Goal: Information Seeking & Learning: Understand process/instructions

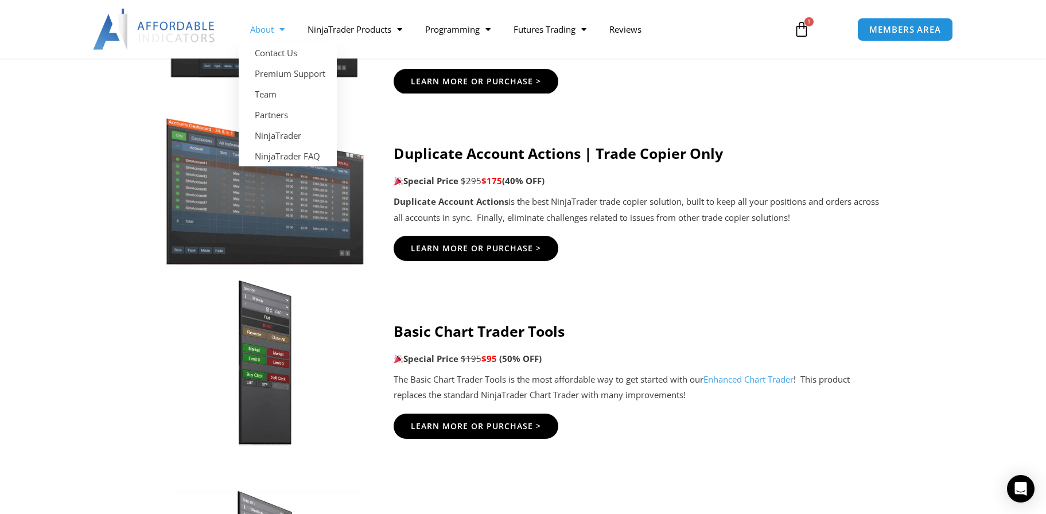
click at [284, 31] on span "Menu" at bounding box center [279, 30] width 11 height 20
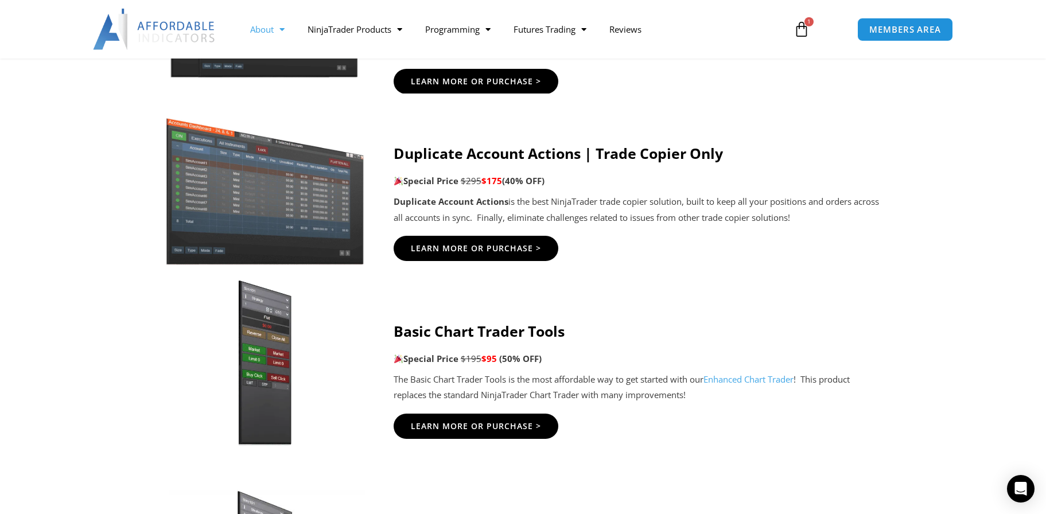
click at [284, 31] on span "Menu" at bounding box center [279, 30] width 11 height 20
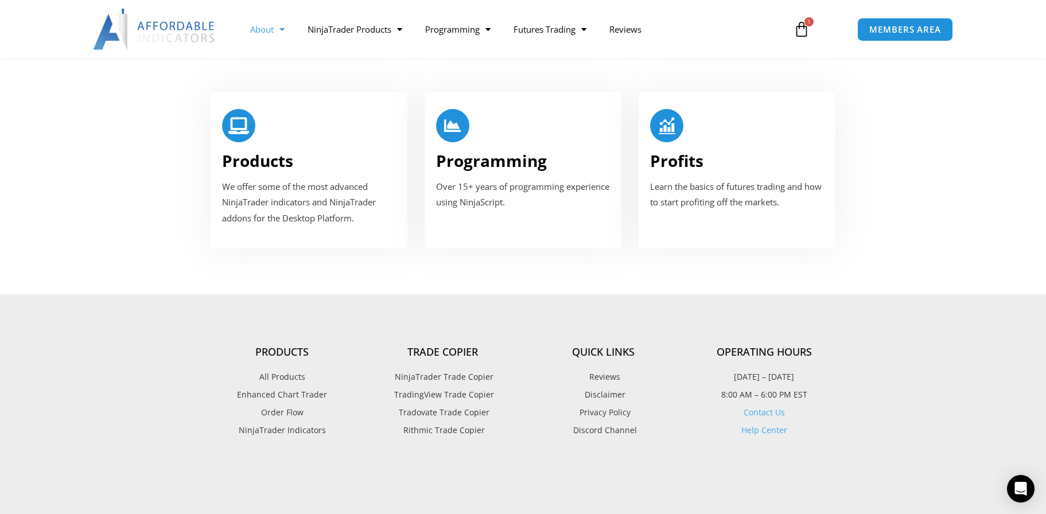
scroll to position [746, 0]
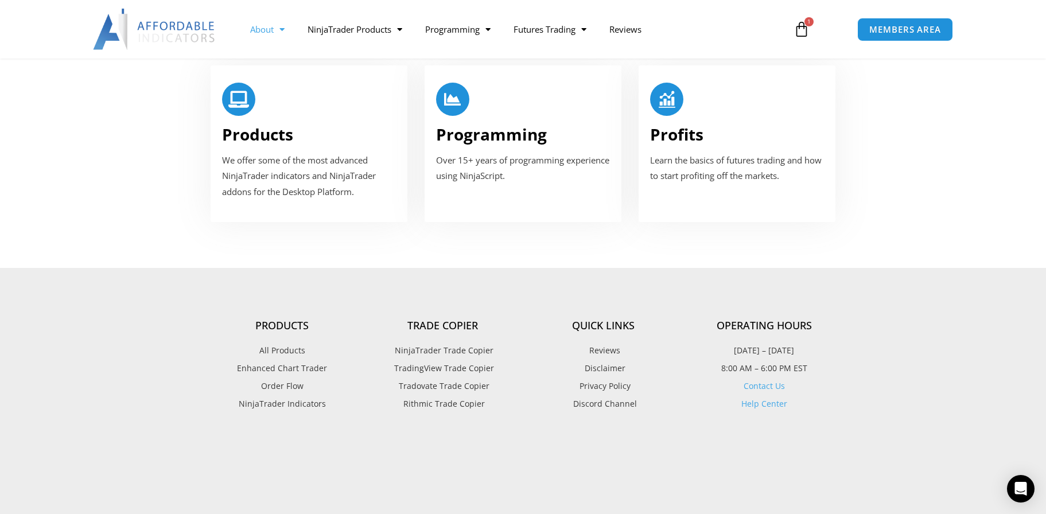
click at [770, 381] on link "Contact Us" at bounding box center [764, 386] width 41 height 11
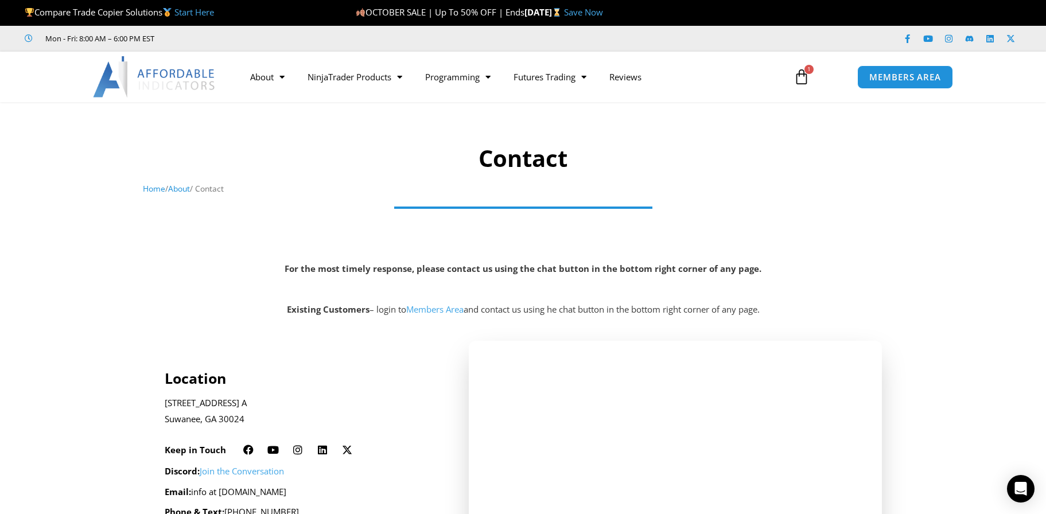
scroll to position [57, 0]
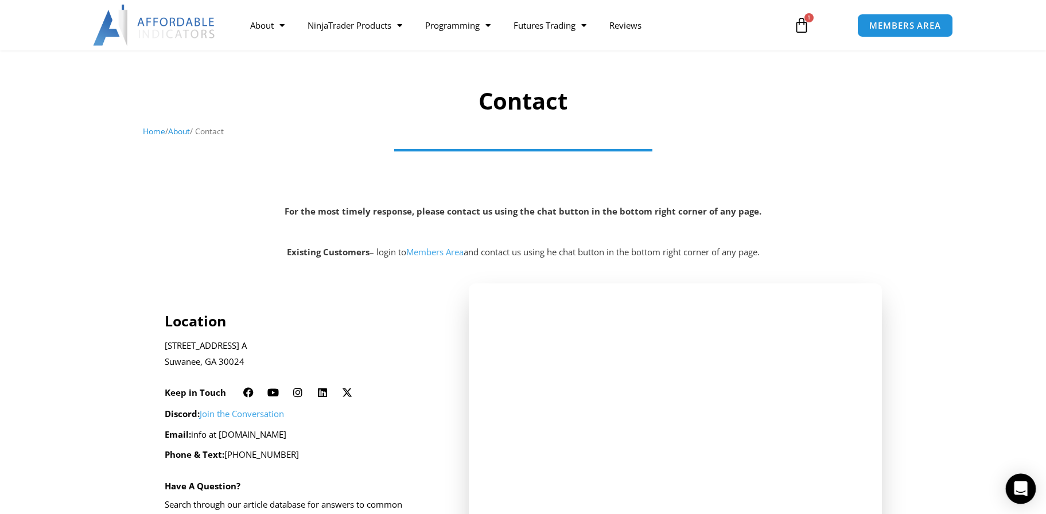
click at [1019, 491] on icon "Open Intercom Messenger" at bounding box center [1020, 489] width 13 height 15
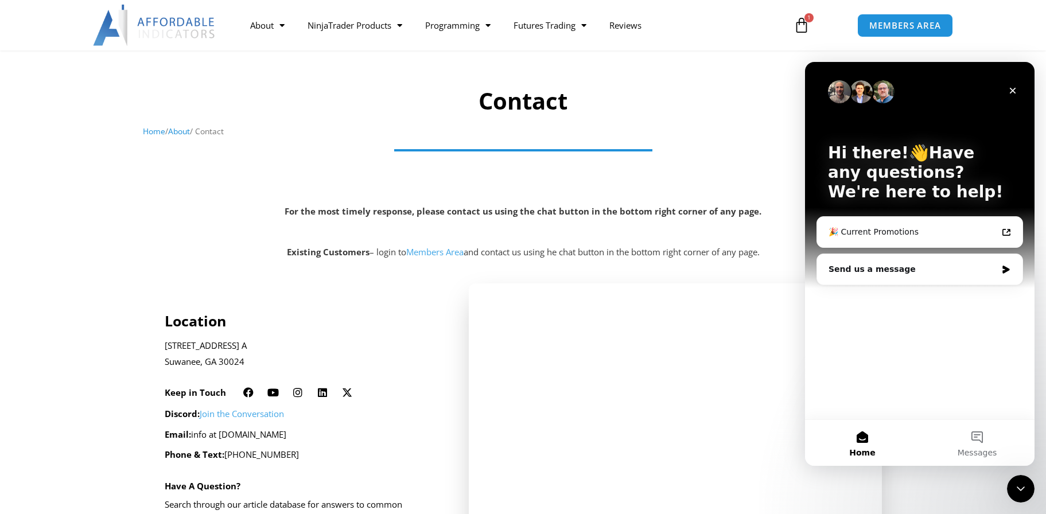
scroll to position [0, 0]
click at [968, 268] on div "Send us a message" at bounding box center [913, 269] width 168 height 12
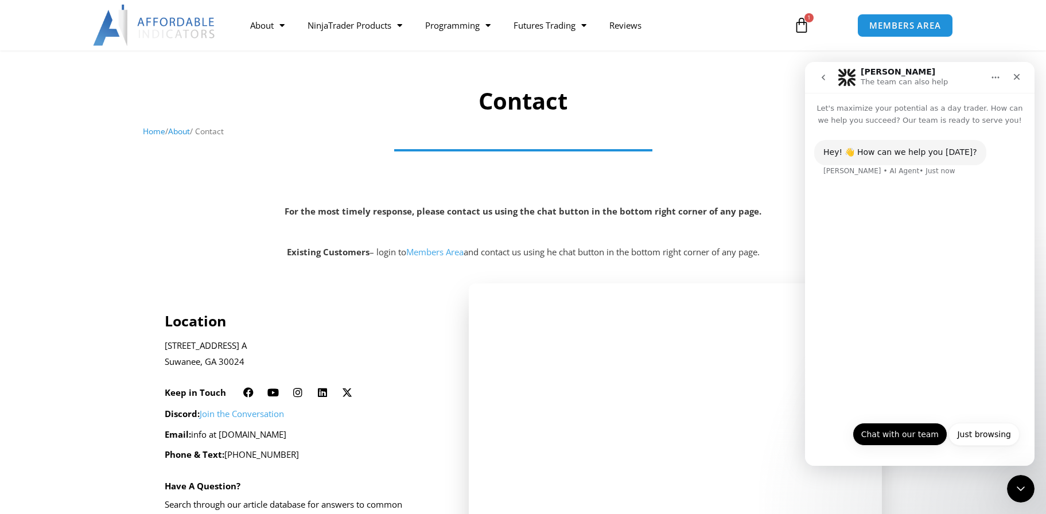
click at [914, 437] on button "Chat with our team" at bounding box center [900, 434] width 95 height 23
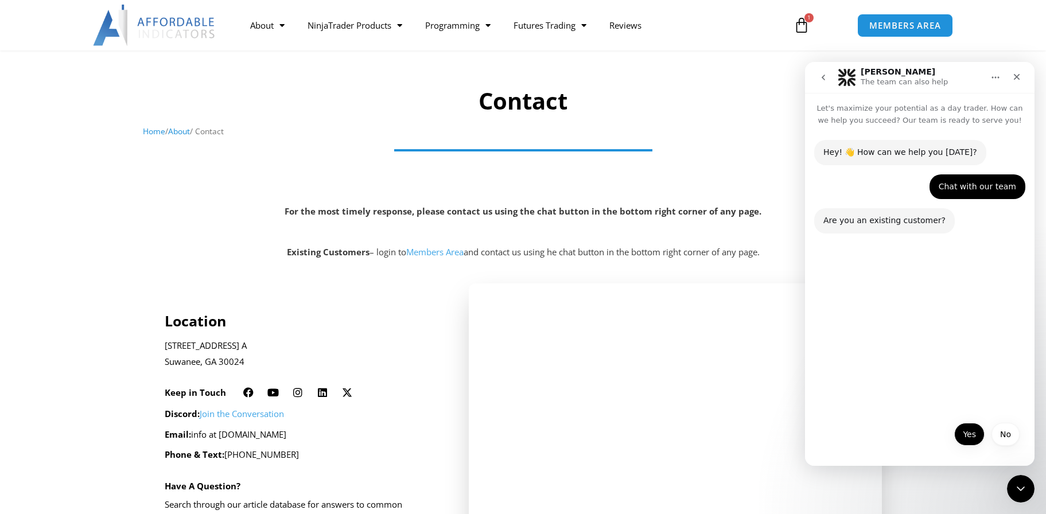
click at [966, 434] on button "Yes" at bounding box center [969, 434] width 30 height 23
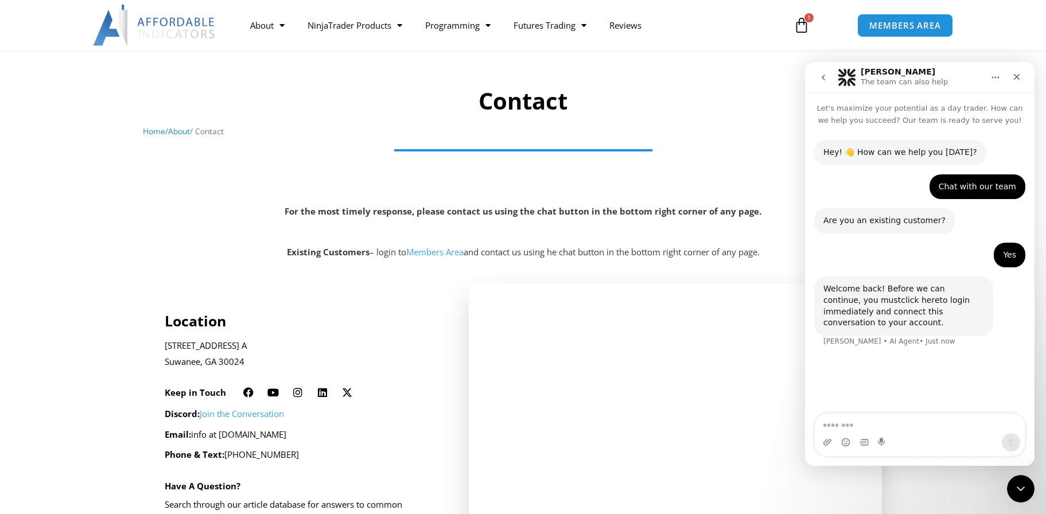
click at [901, 304] on link "click here" at bounding box center [920, 300] width 38 height 9
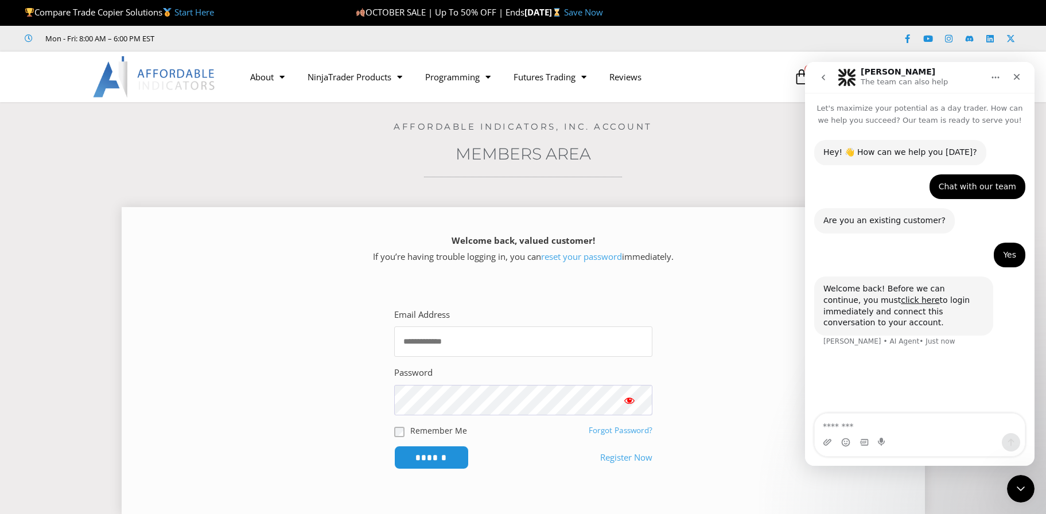
click at [554, 332] on input "Email Address" at bounding box center [523, 342] width 258 height 30
type input "**********"
click at [630, 402] on span "Show password" at bounding box center [629, 400] width 11 height 11
click at [442, 455] on input "******" at bounding box center [431, 457] width 79 height 25
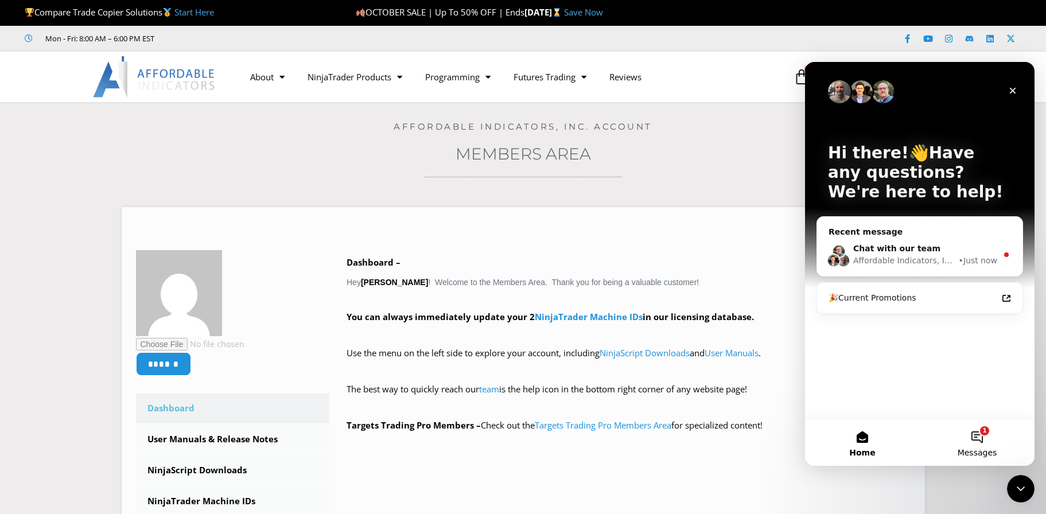
click at [984, 438] on button "1 Messages" at bounding box center [977, 443] width 115 height 46
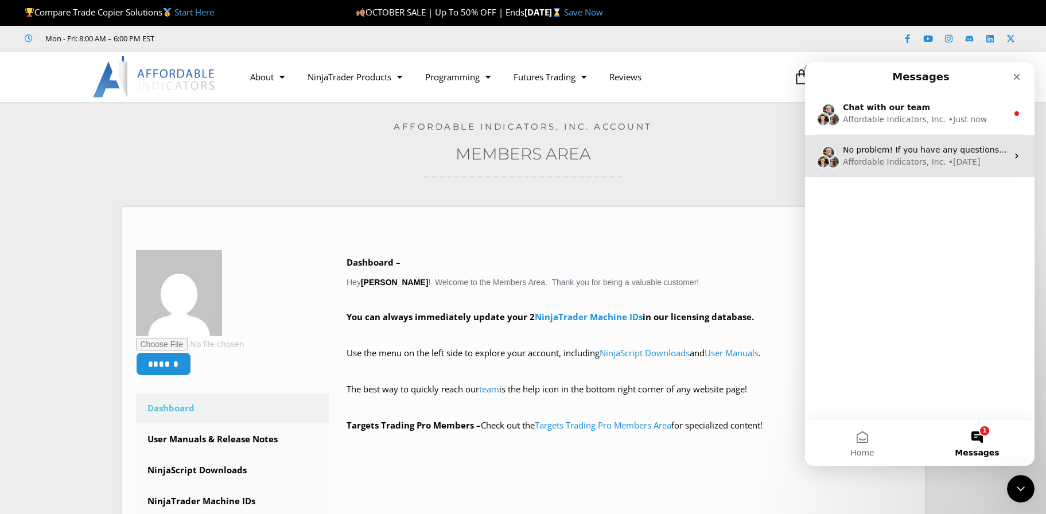
click at [1011, 164] on div "No problem! If you have any questions feel free to reach out. 😄 Affordable Indi…" at bounding box center [920, 156] width 230 height 42
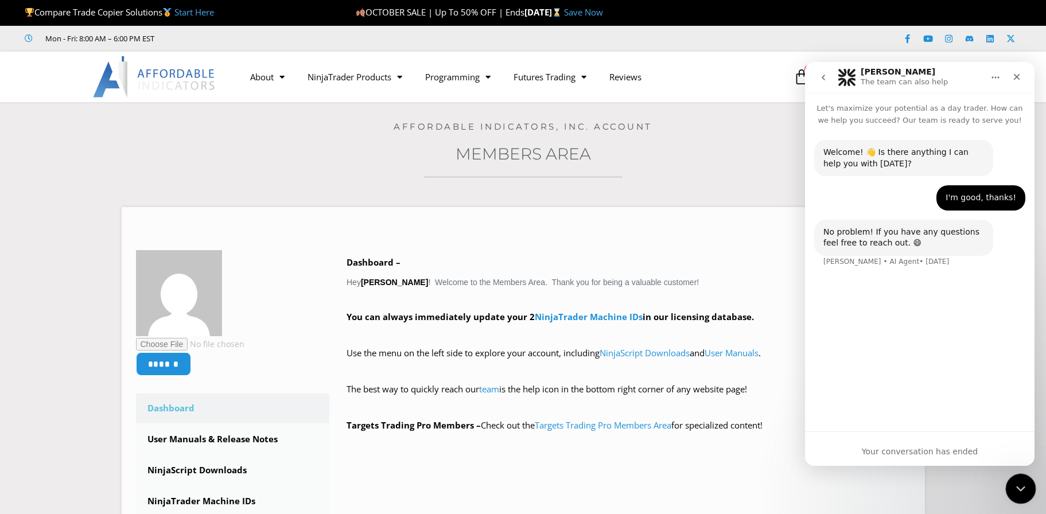
click at [1013, 487] on icon "Close Intercom Messenger" at bounding box center [1019, 487] width 14 height 14
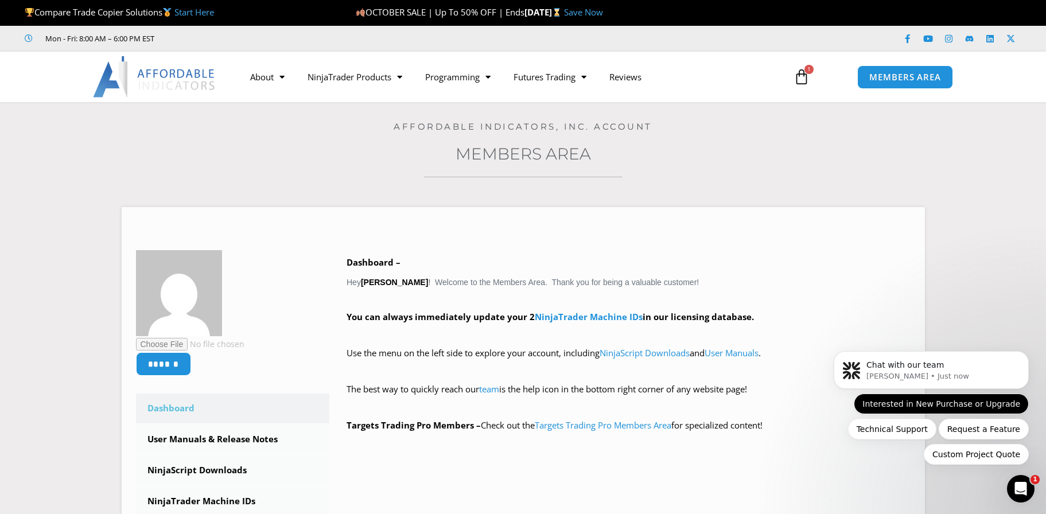
click at [945, 398] on button "Interested in New Purchase or Upgrade" at bounding box center [941, 404] width 175 height 21
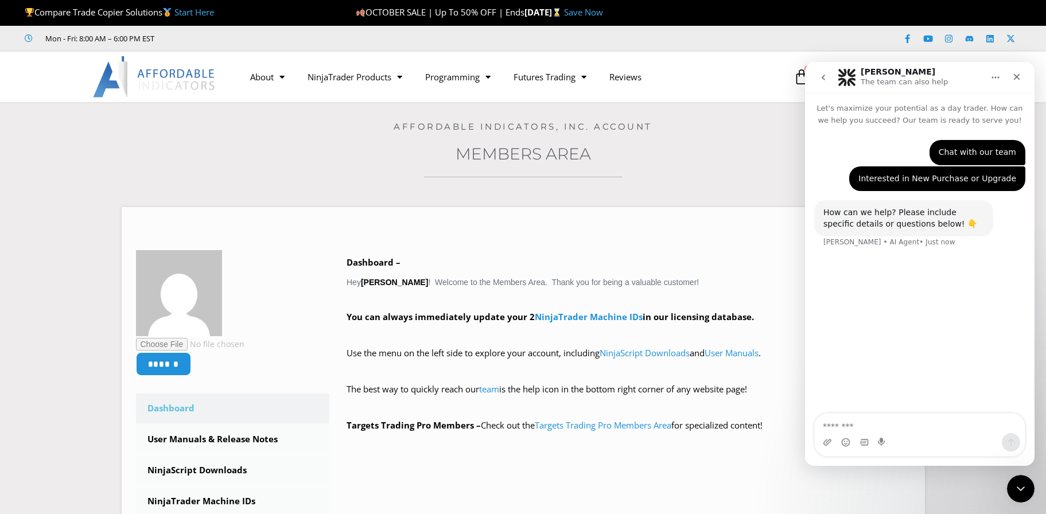
click at [927, 429] on textarea "Message…" at bounding box center [920, 424] width 210 height 20
type textarea "**********"
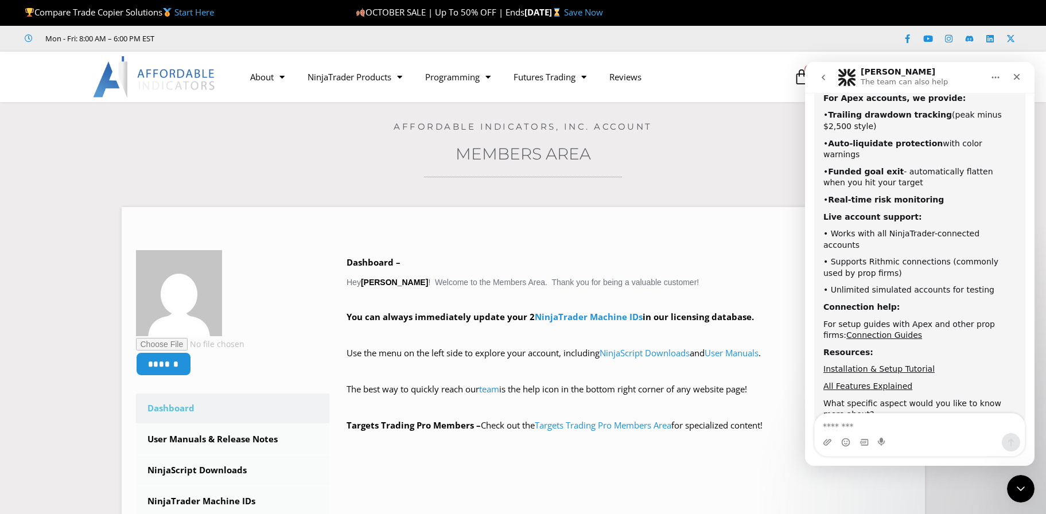
scroll to position [238, 0]
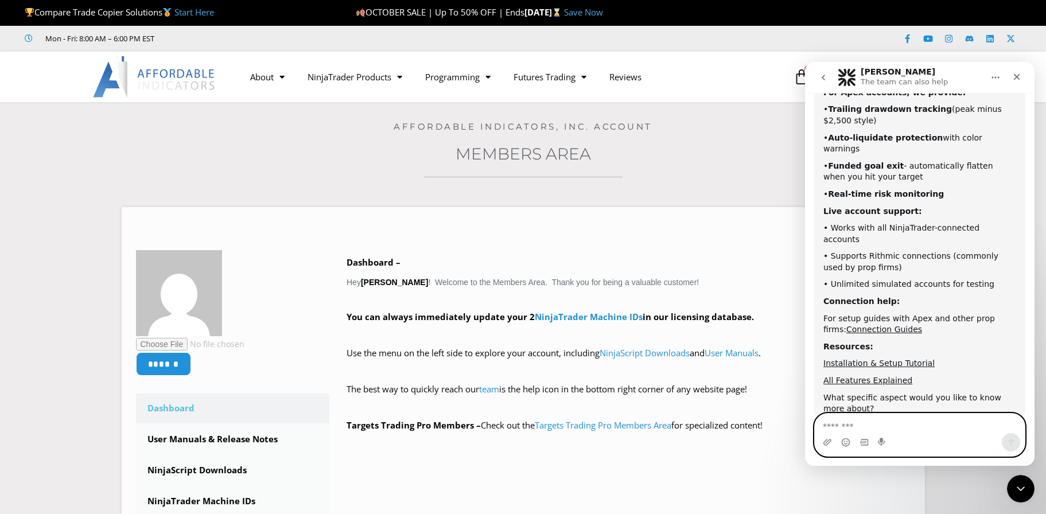
click at [876, 416] on textarea "Message…" at bounding box center [920, 424] width 210 height 20
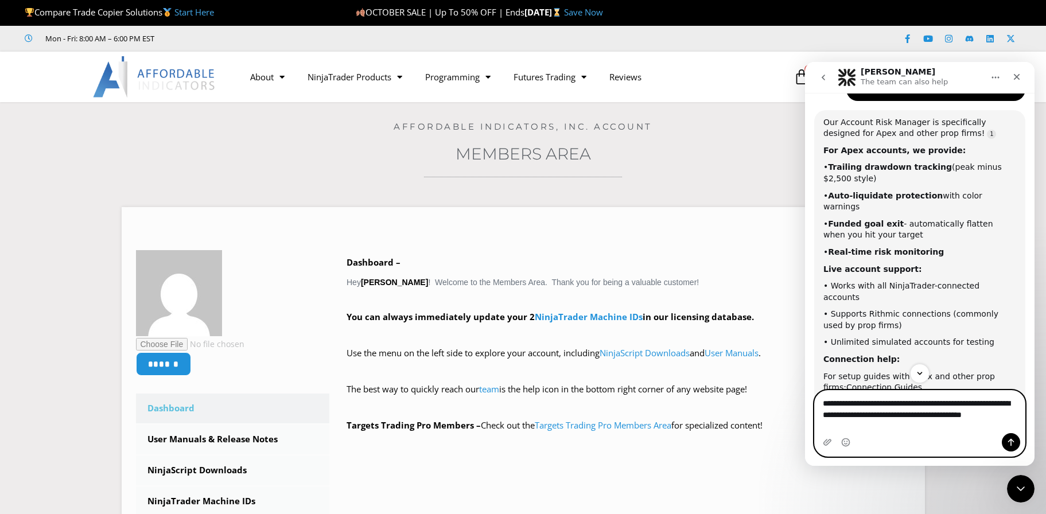
type textarea "**********"
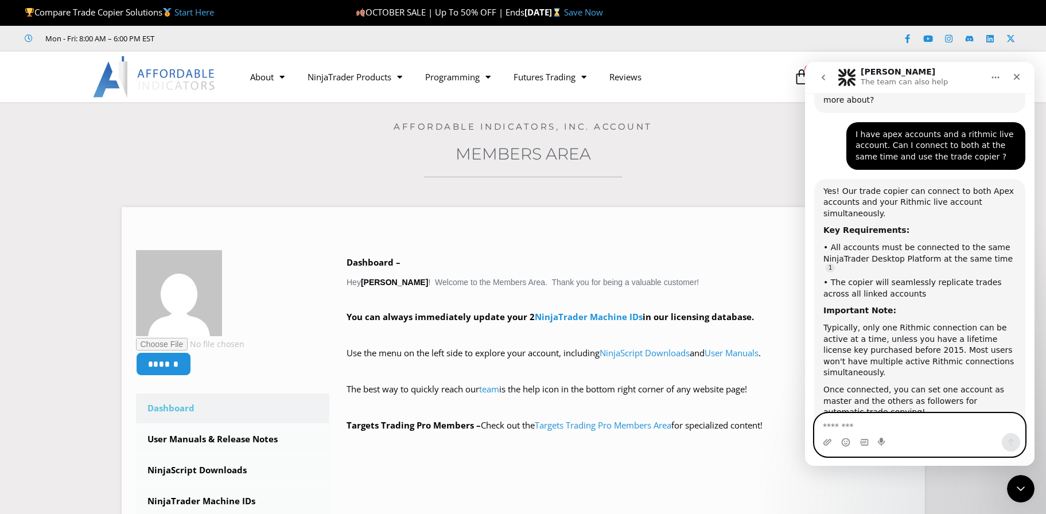
scroll to position [558, 0]
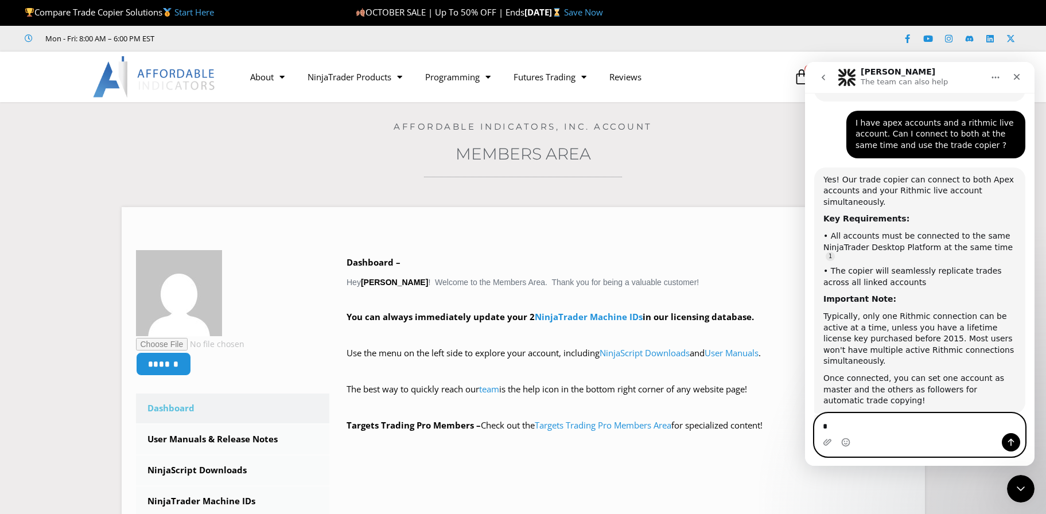
type textarea "**"
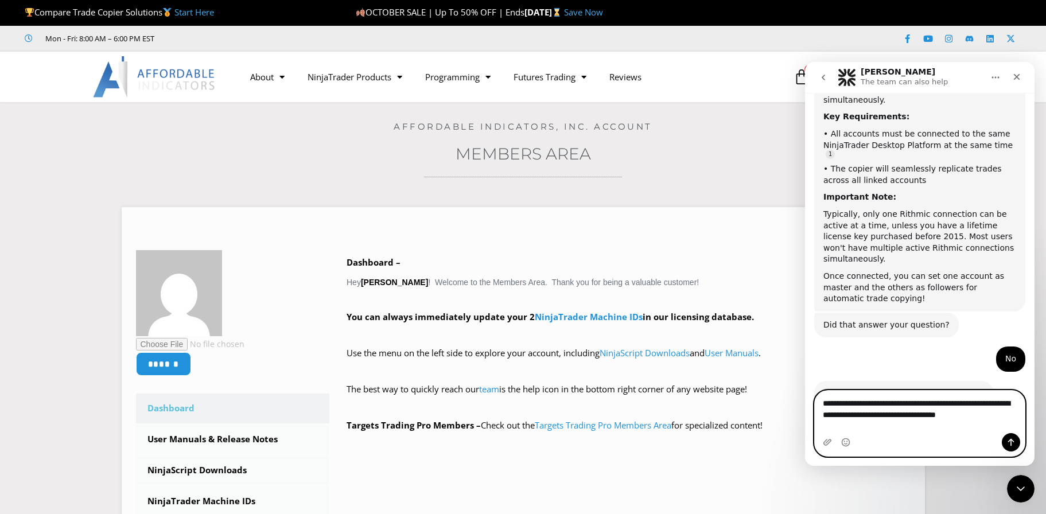
scroll to position [671, 0]
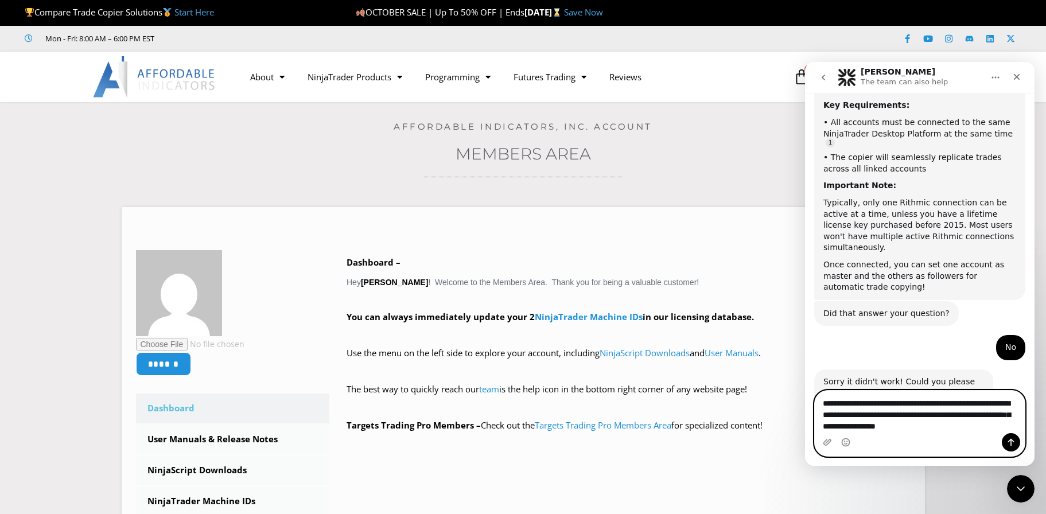
type textarea "**********"
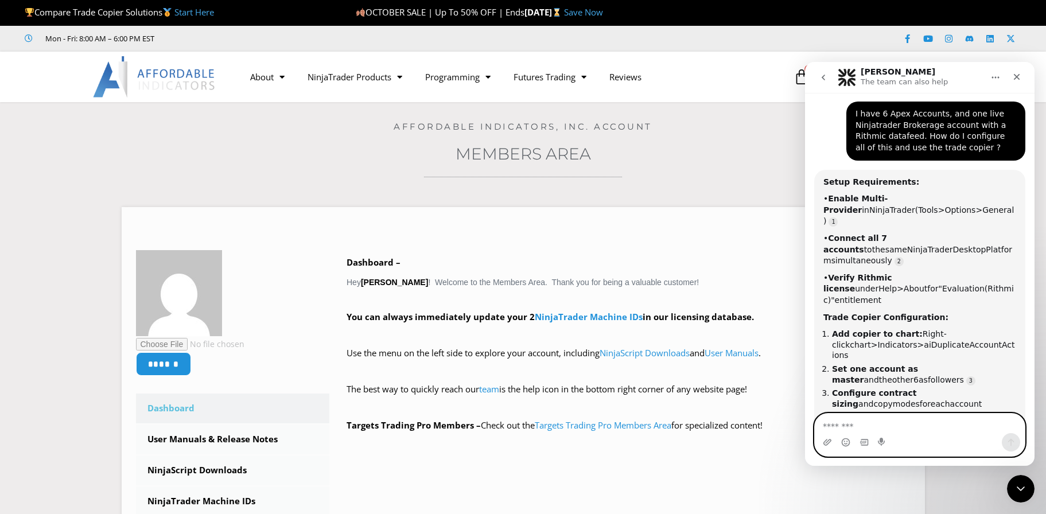
scroll to position [1015, 0]
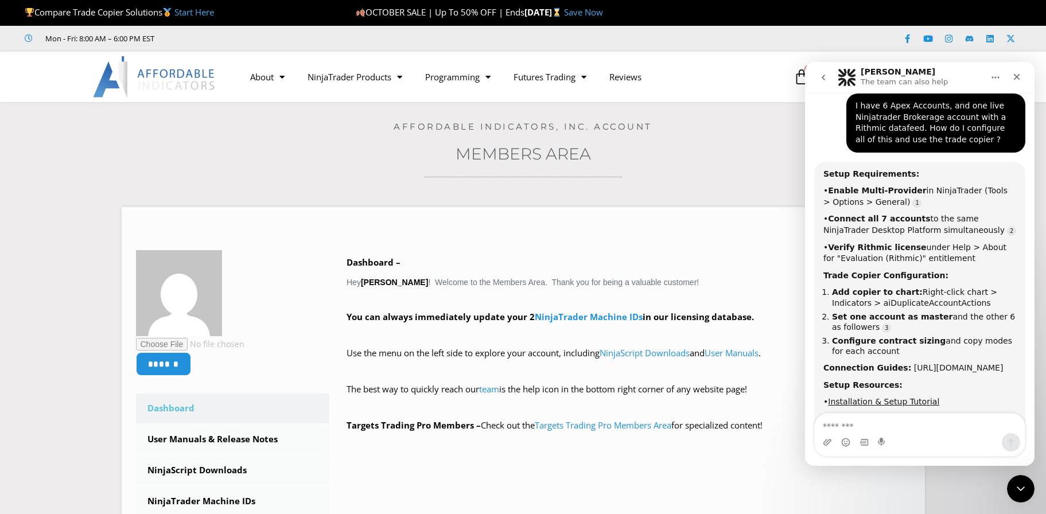
click at [958, 363] on link "https://affordableindicators.com/connection-guides/" at bounding box center [959, 367] width 90 height 9
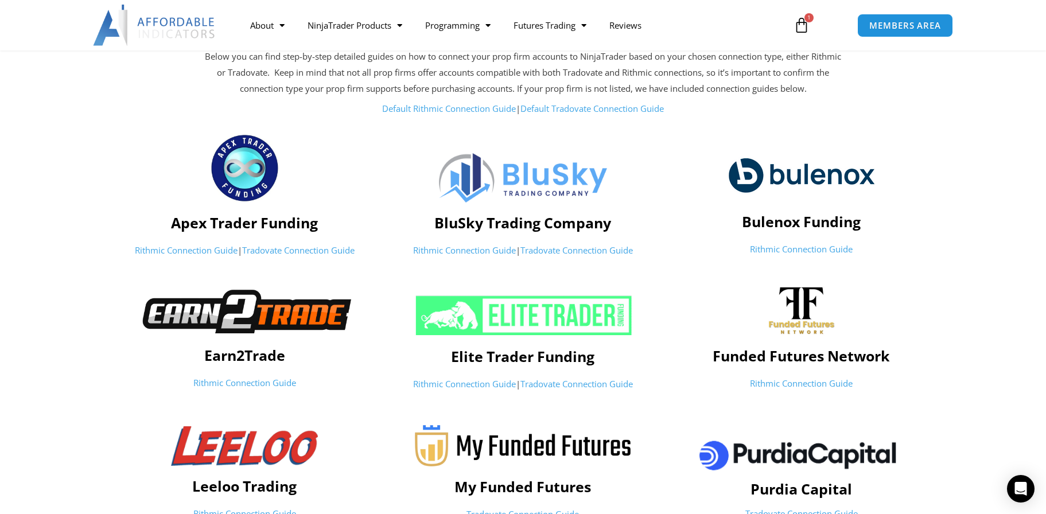
scroll to position [172, 0]
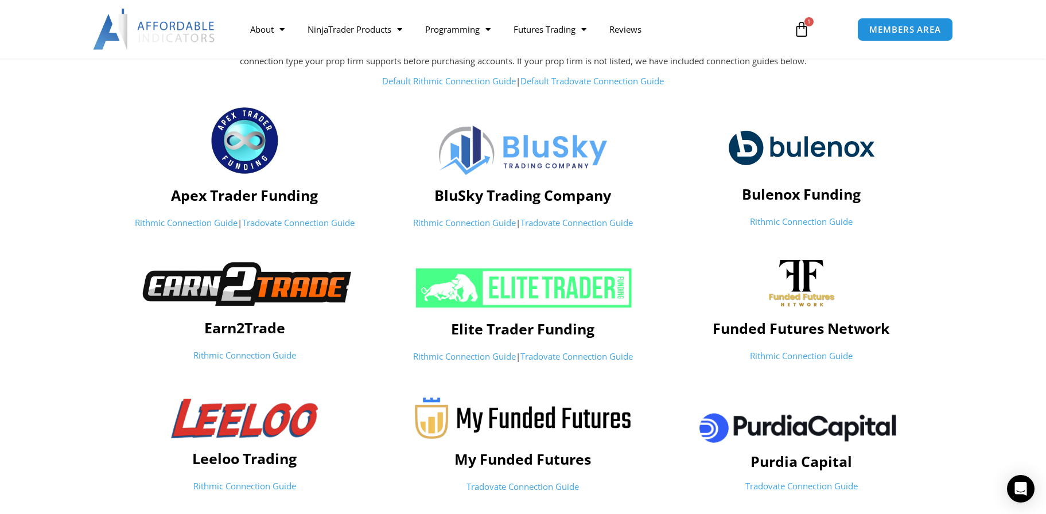
click at [190, 221] on link "Rithmic Connection Guide" at bounding box center [186, 222] width 103 height 11
